Goal: Information Seeking & Learning: Learn about a topic

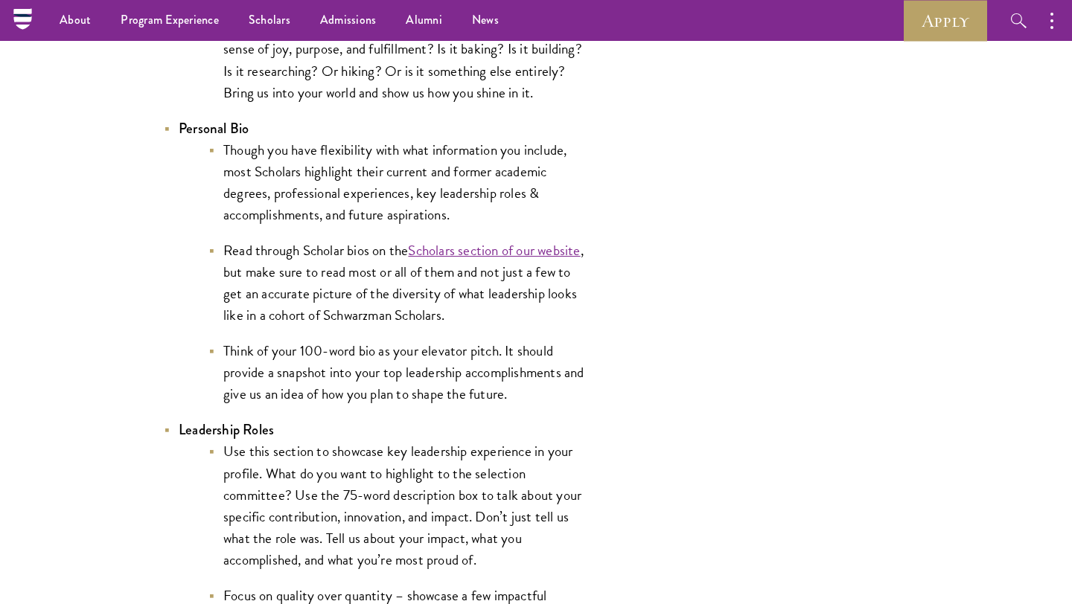
scroll to position [2693, 0]
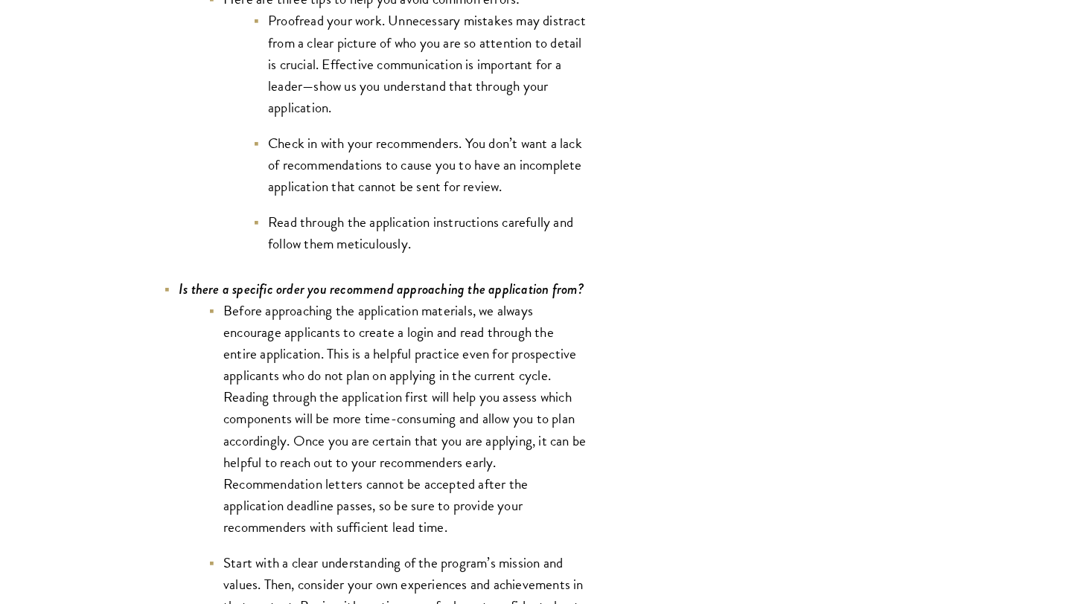
scroll to position [4940, 0]
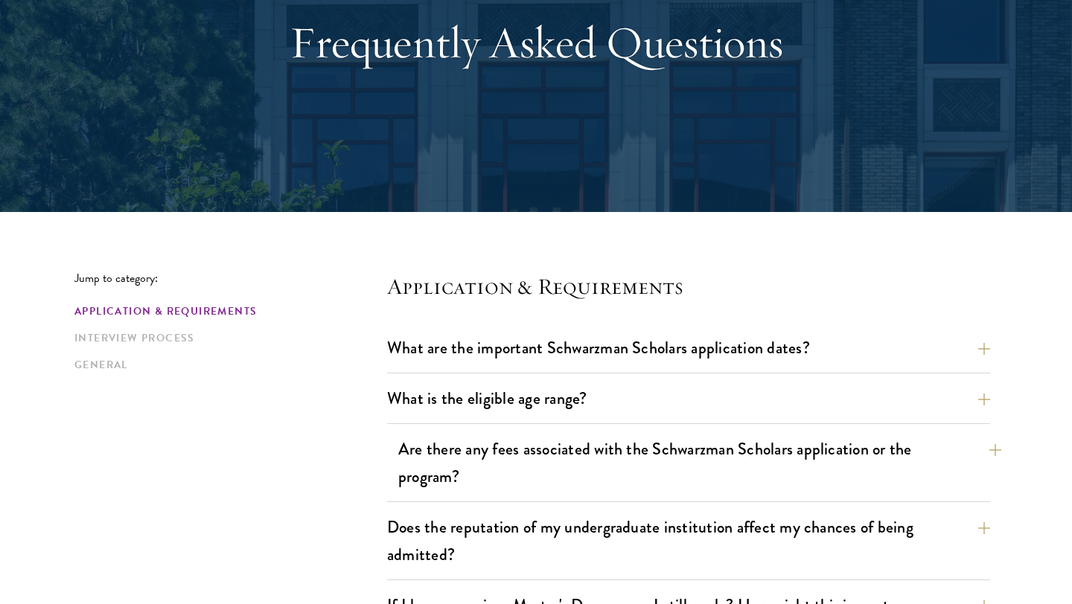
scroll to position [411, 0]
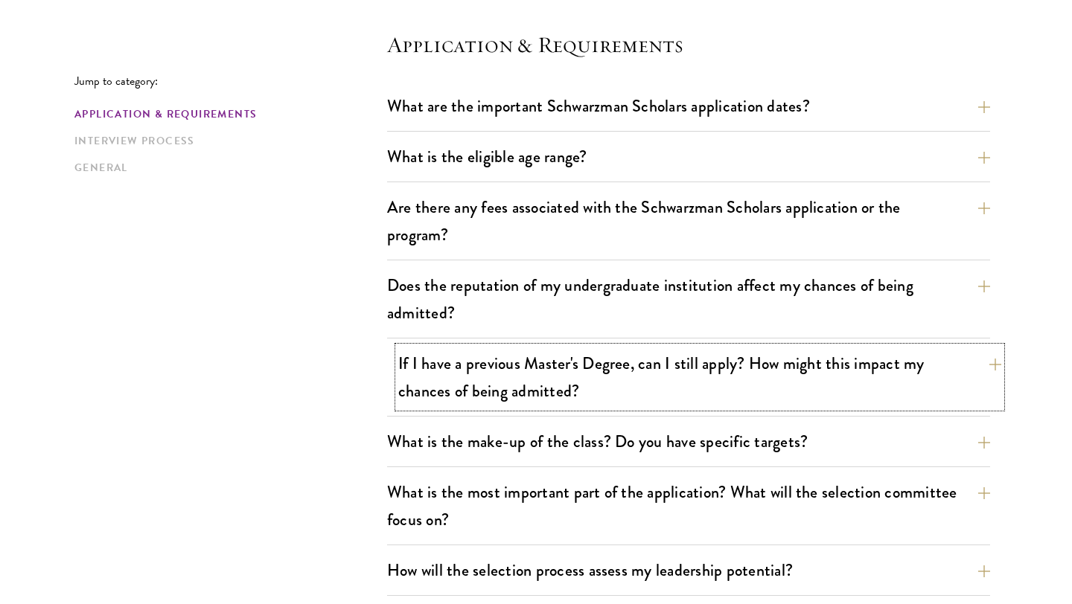
click at [559, 366] on button "If I have a previous Master's Degree, can I still apply? How might this impact …" at bounding box center [699, 377] width 603 height 61
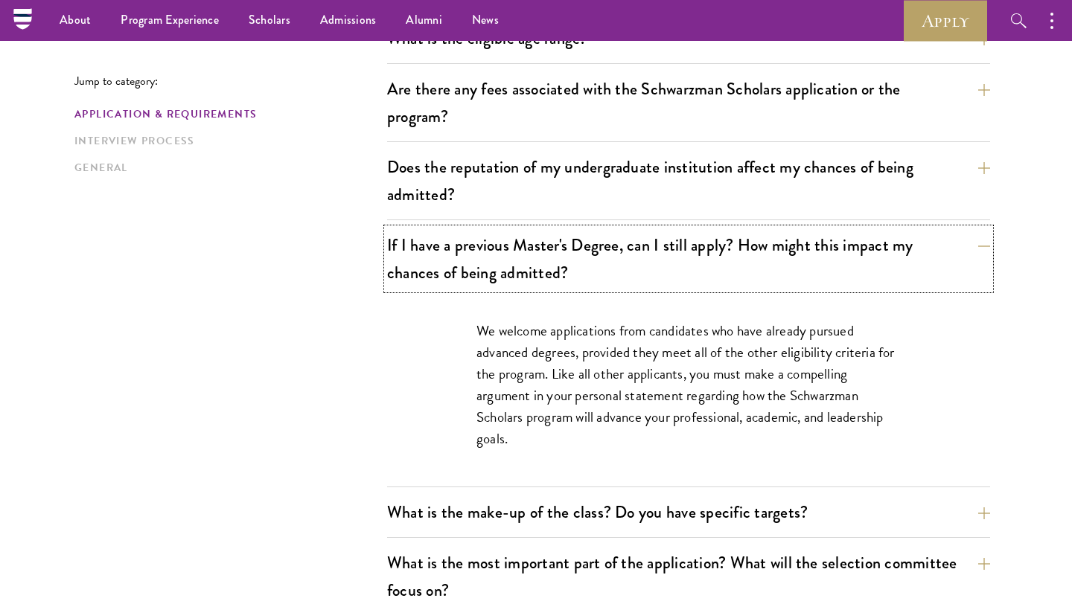
scroll to position [485, 0]
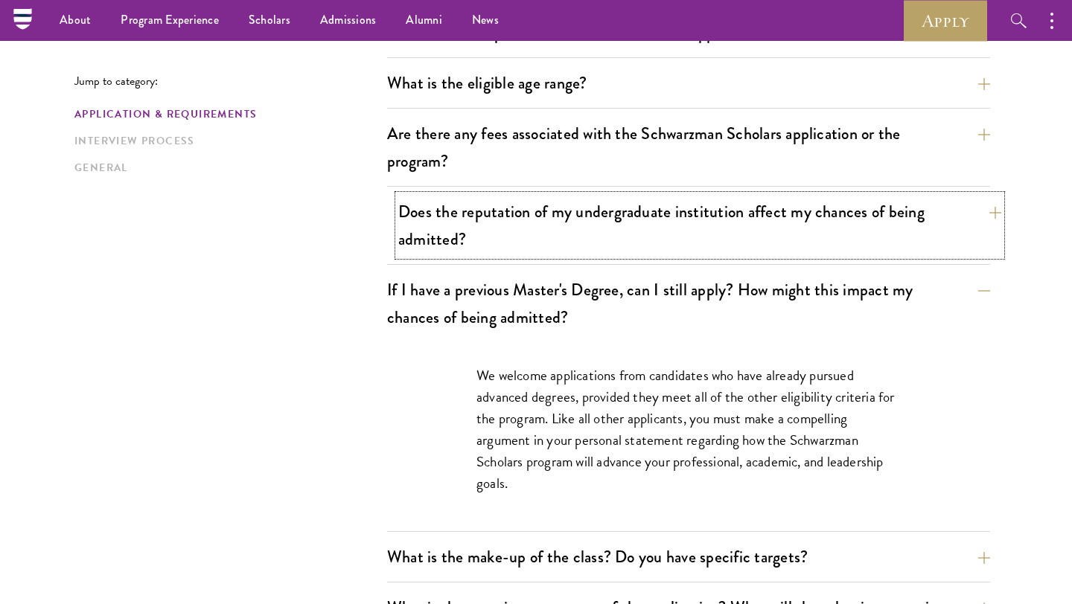
click at [626, 216] on button "Does the reputation of my undergraduate institution affect my chances of being …" at bounding box center [699, 225] width 603 height 61
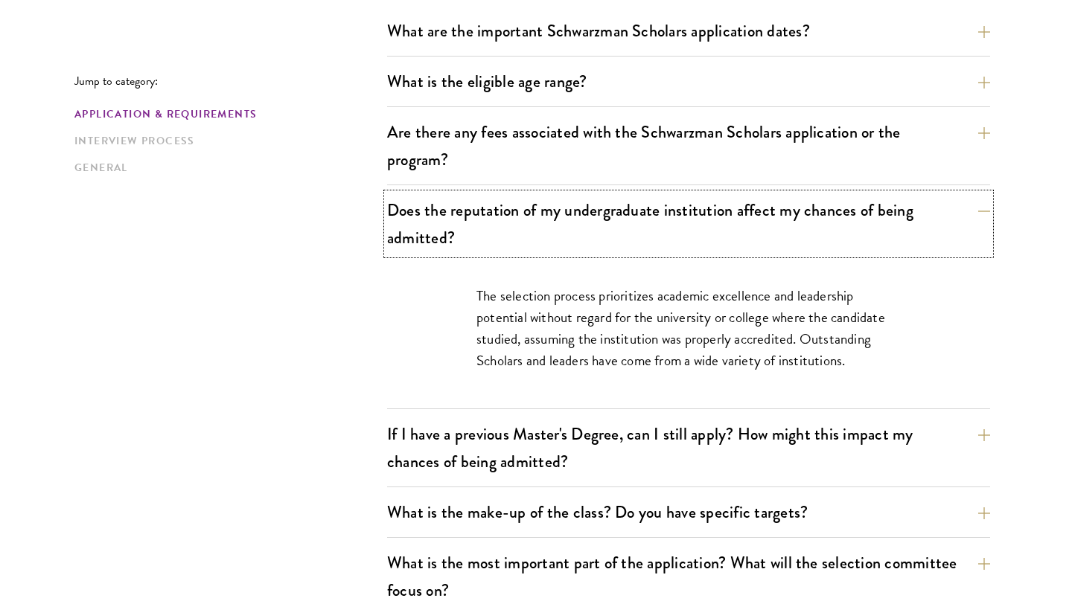
scroll to position [488, 0]
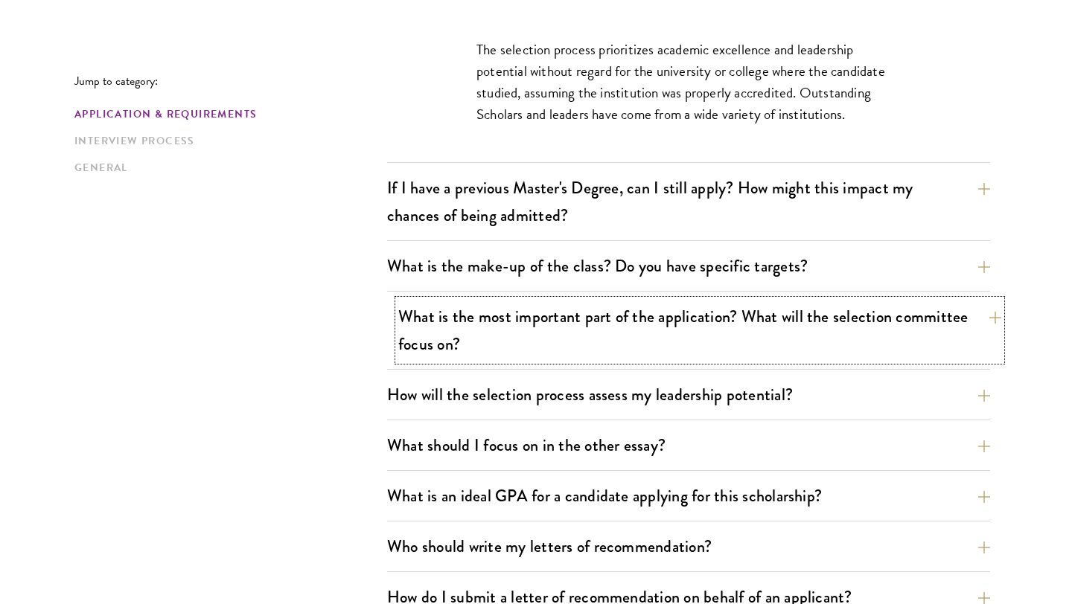
click at [691, 327] on button "What is the most important part of the application? What will the selection com…" at bounding box center [699, 330] width 603 height 61
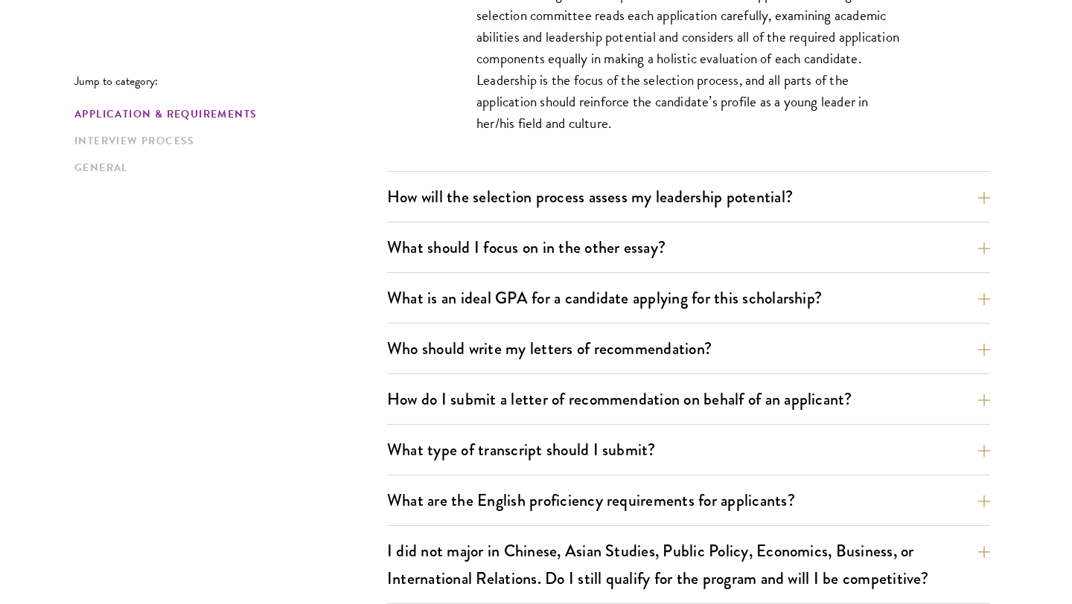
scroll to position [1003, 0]
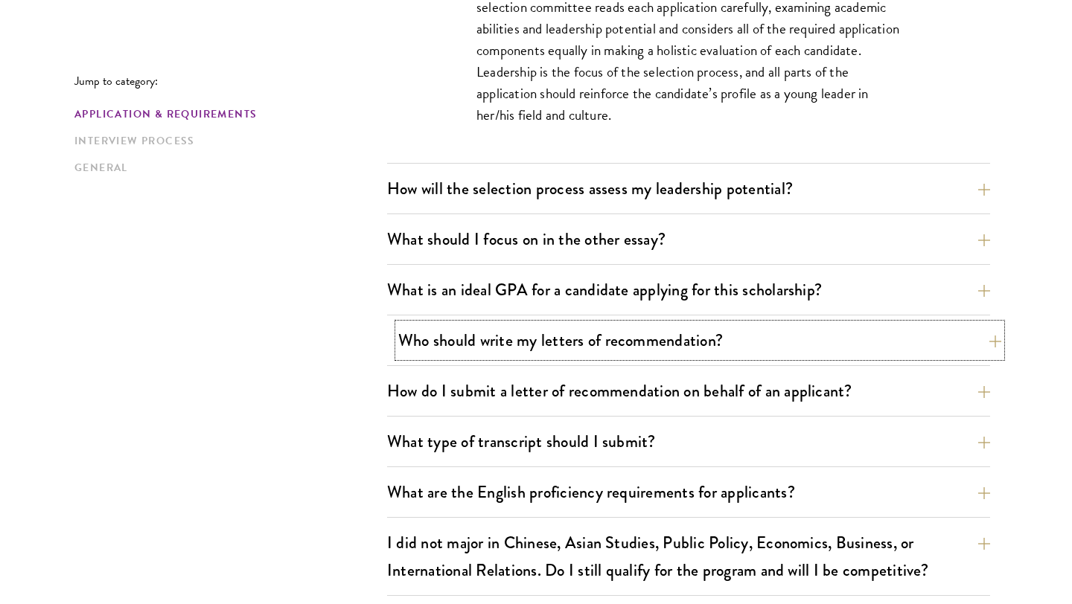
click at [663, 340] on button "Who should write my letters of recommendation?" at bounding box center [699, 340] width 603 height 33
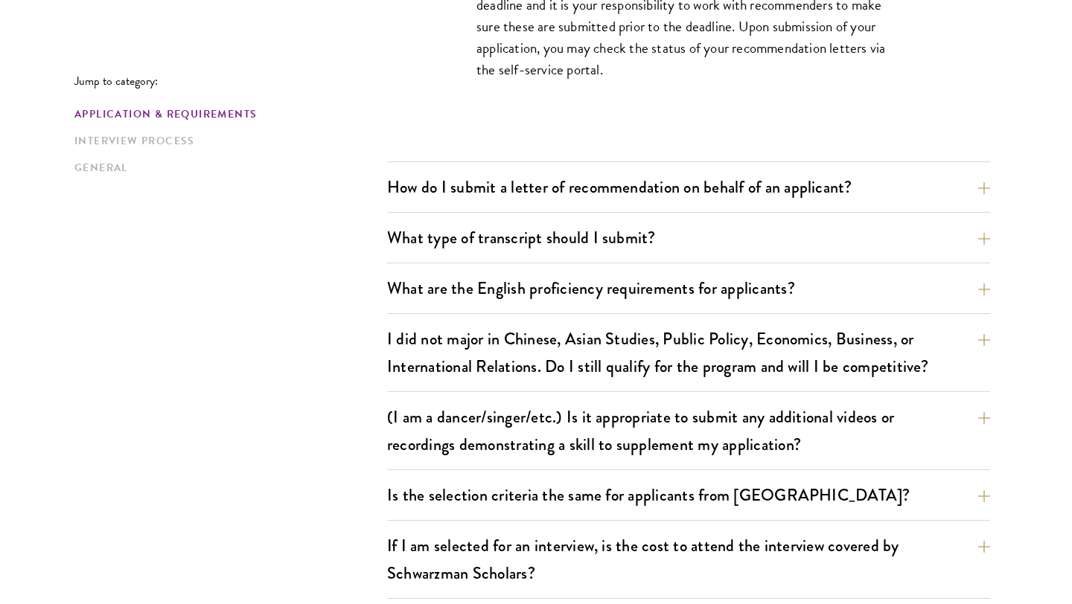
scroll to position [1690, 0]
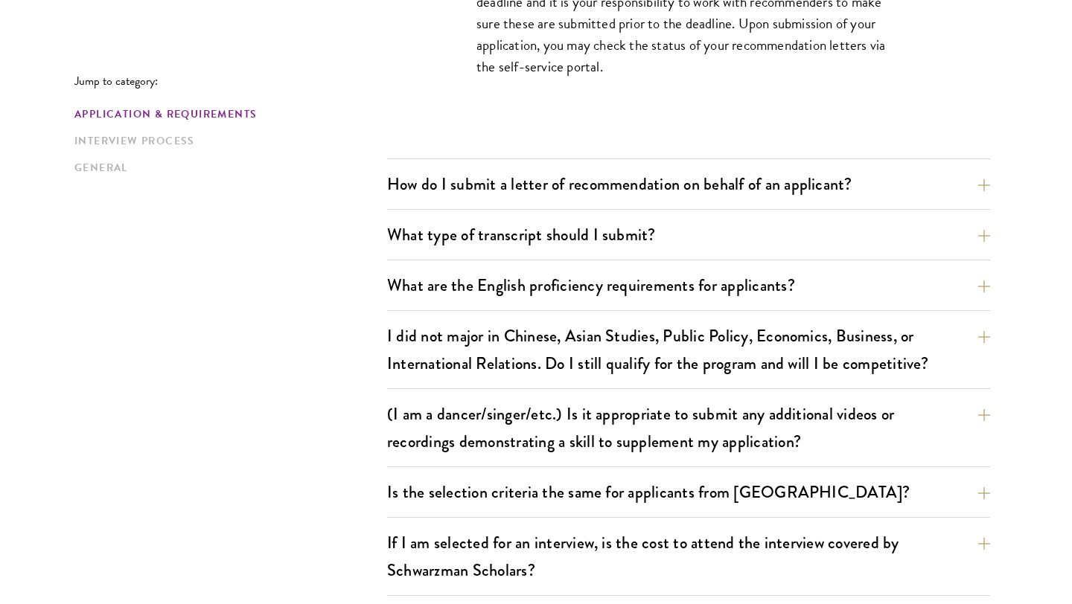
click at [727, 259] on div "What type of transcript should I submit? Our preference is for a scanned copy o…" at bounding box center [688, 239] width 603 height 42
click at [727, 253] on div "What type of transcript should I submit? Our preference is for a scanned copy o…" at bounding box center [688, 239] width 603 height 42
click at [727, 245] on button "What type of transcript should I submit?" at bounding box center [699, 234] width 603 height 33
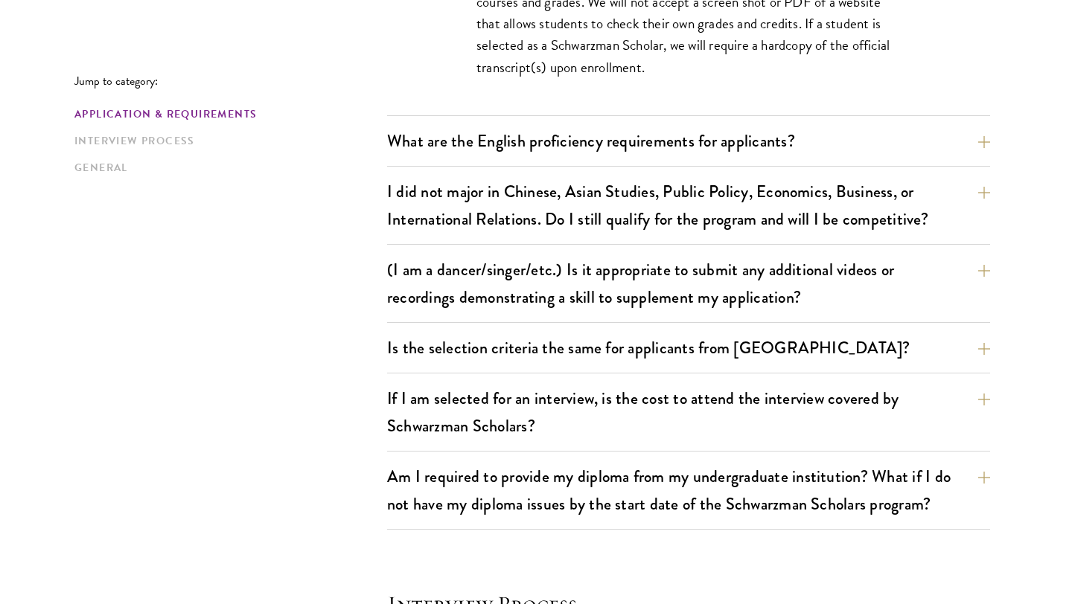
scroll to position [1539, 0]
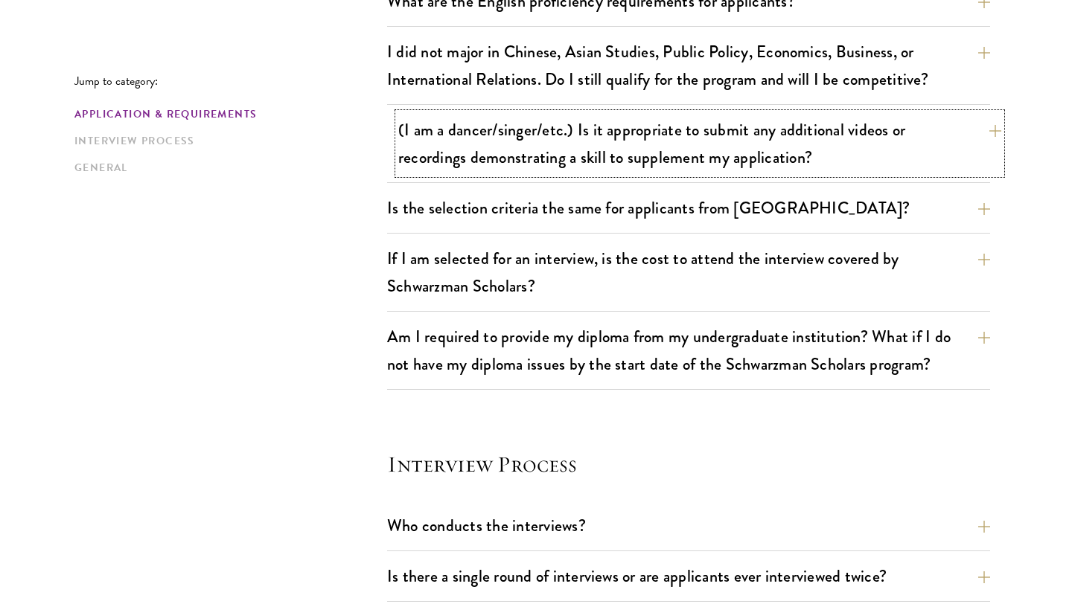
click at [803, 161] on button "(I am a dancer/singer/etc.) Is it appropriate to submit any additional videos o…" at bounding box center [699, 143] width 603 height 61
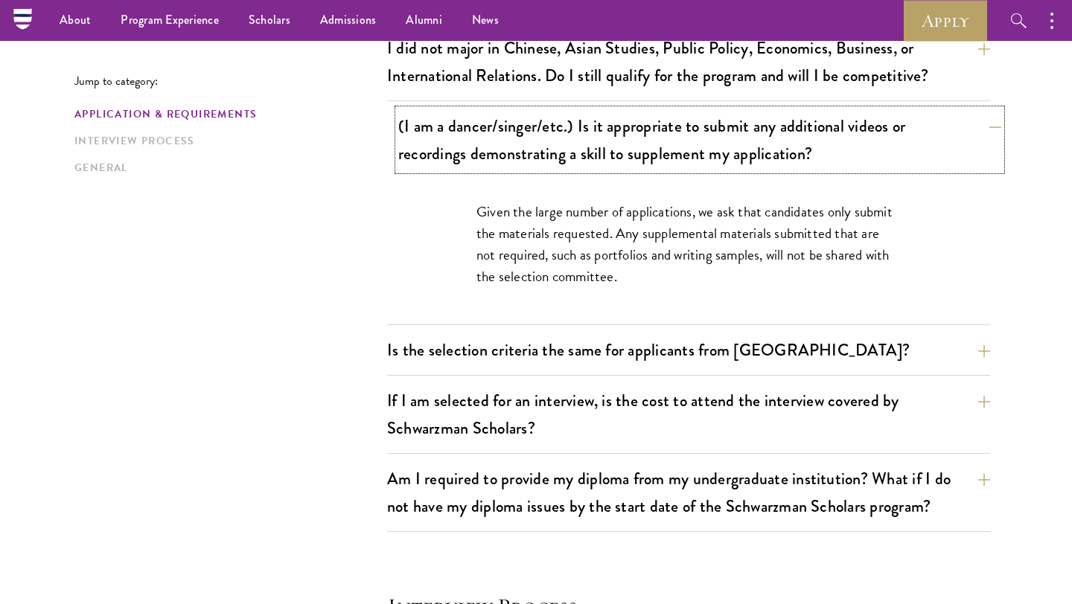
scroll to position [1284, 0]
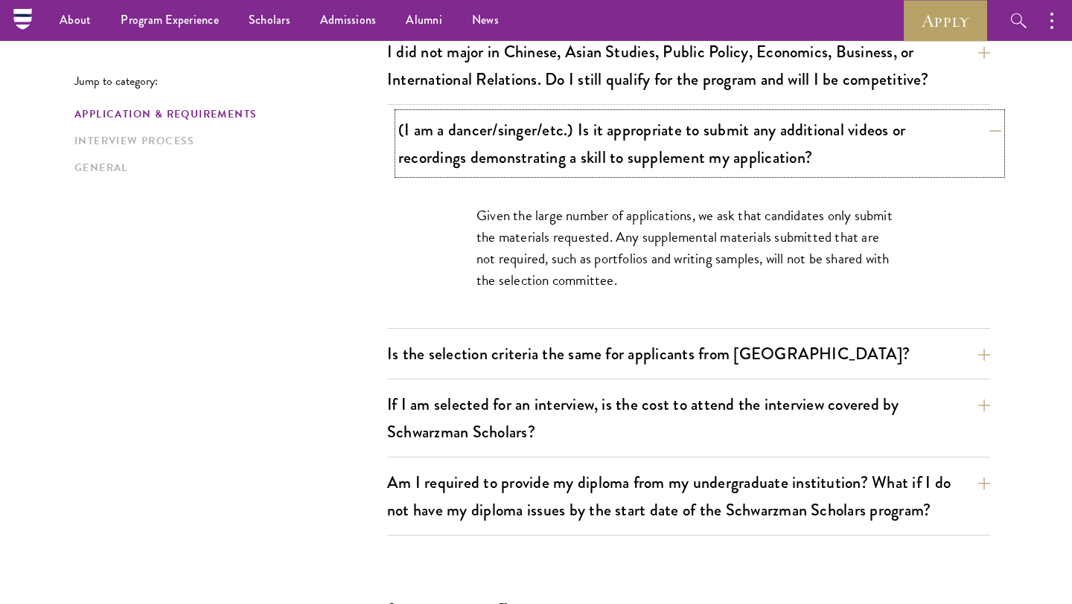
click at [803, 161] on button "(I am a dancer/singer/etc.) Is it appropriate to submit any additional videos o…" at bounding box center [699, 143] width 603 height 61
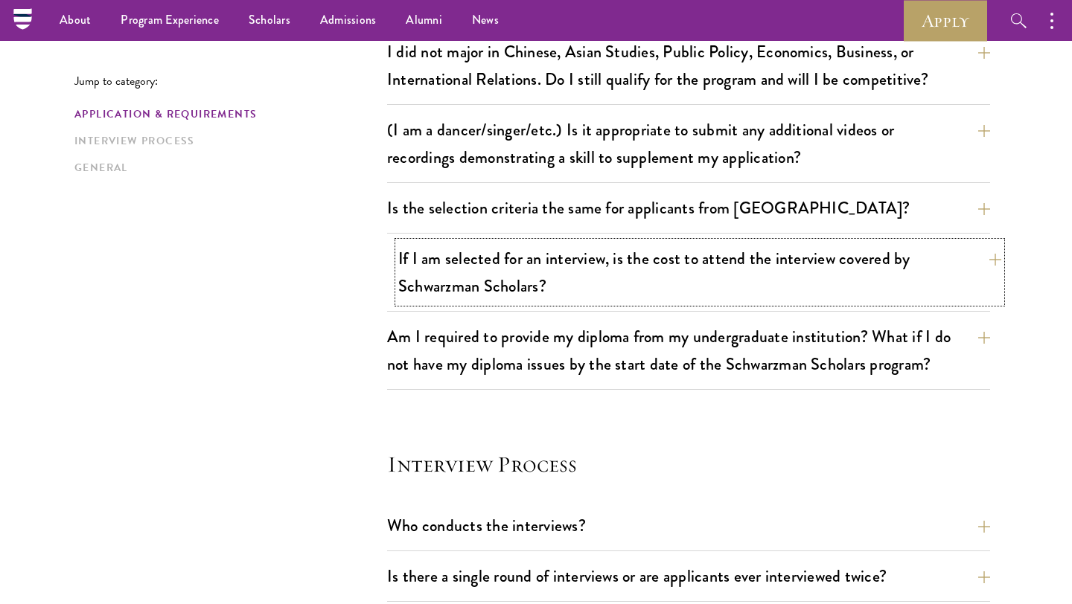
click at [779, 281] on button "If I am selected for an interview, is the cost to attend the interview covered …" at bounding box center [699, 272] width 603 height 61
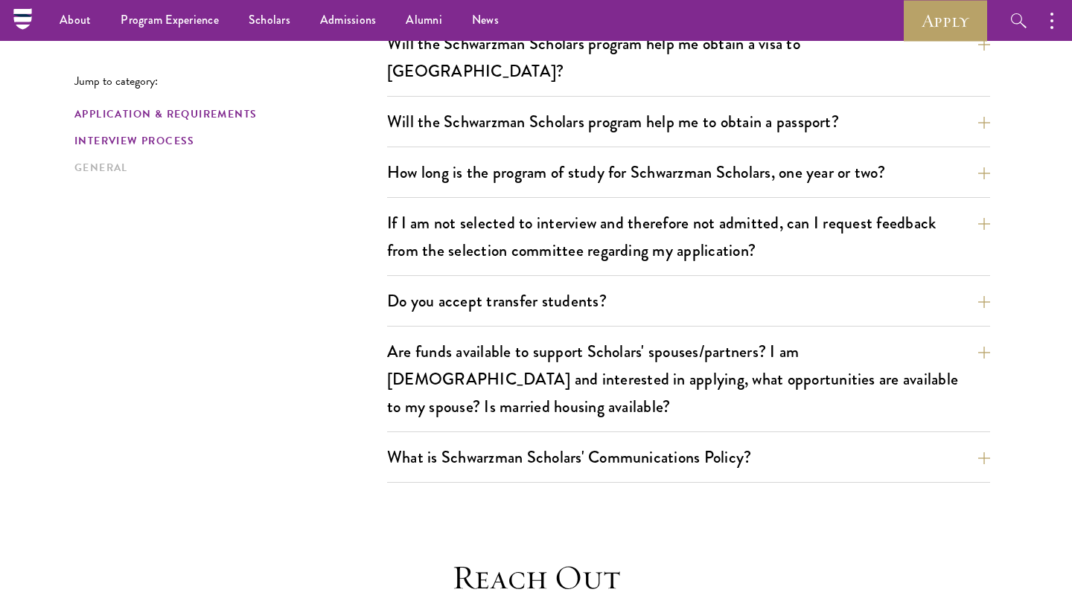
scroll to position [1554, 0]
